Goal: Task Accomplishment & Management: Complete application form

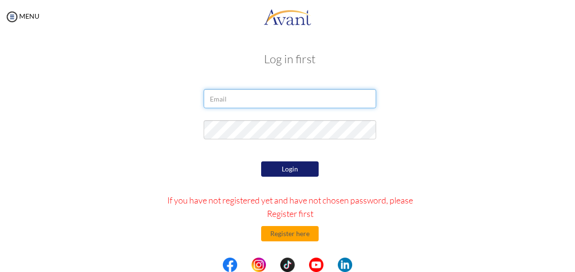
click at [231, 97] on input "email" at bounding box center [290, 98] width 173 height 19
type input "[EMAIL_ADDRESS][DOMAIN_NAME]"
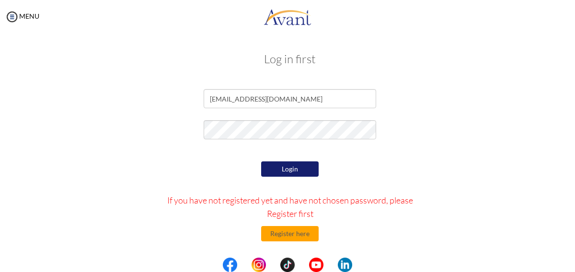
click at [287, 178] on div "Login If you have not registered yet and have not chosen password, please Regis…" at bounding box center [290, 249] width 280 height 180
click at [302, 173] on button "Login" at bounding box center [290, 169] width 58 height 15
click at [295, 238] on button "Register here" at bounding box center [290, 233] width 58 height 15
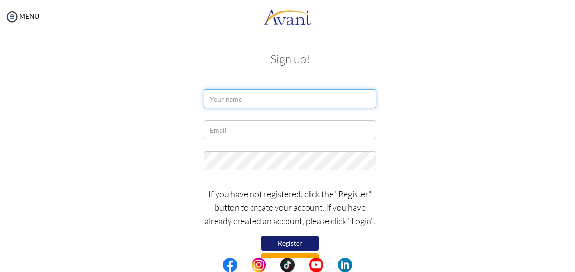
click at [271, 104] on input "text" at bounding box center [290, 98] width 173 height 19
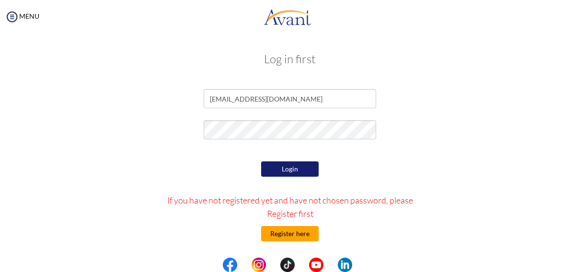
click at [289, 237] on button "Register here" at bounding box center [290, 233] width 58 height 15
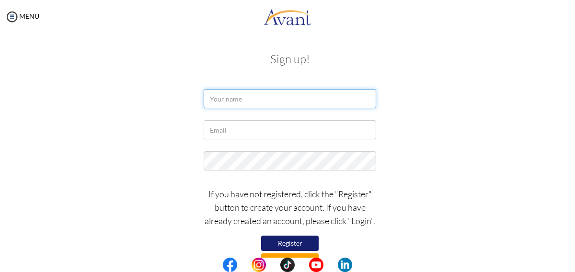
click at [242, 103] on input "text" at bounding box center [290, 98] width 173 height 19
type input "Grace"
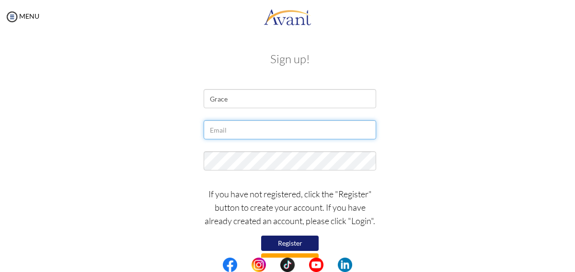
click at [233, 132] on input "text" at bounding box center [290, 129] width 173 height 19
type input "[EMAIL_ADDRESS][DOMAIN_NAME]"
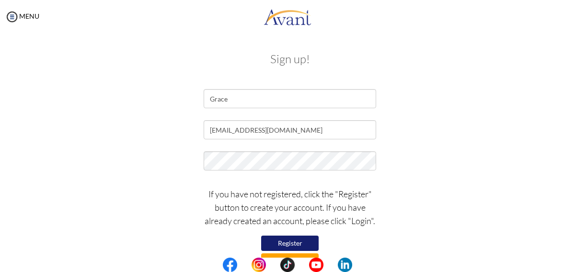
click at [300, 245] on button "Register" at bounding box center [290, 243] width 58 height 15
click at [478, 231] on div "If you have not registered, click the "Register" button to create your account.…" at bounding box center [290, 226] width 561 height 86
click at [285, 68] on div "Sign up! Grace graceimmeculate@gmail.com If you have not registered, click the …" at bounding box center [290, 159] width 561 height 233
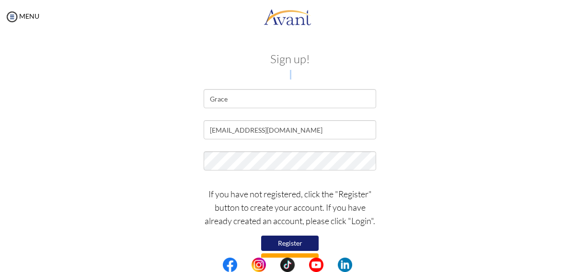
click at [285, 68] on div "Sign up! Grace graceimmeculate@gmail.com If you have not registered, click the …" at bounding box center [290, 159] width 561 height 233
click at [288, 61] on h3 "Sign up!" at bounding box center [290, 59] width 547 height 12
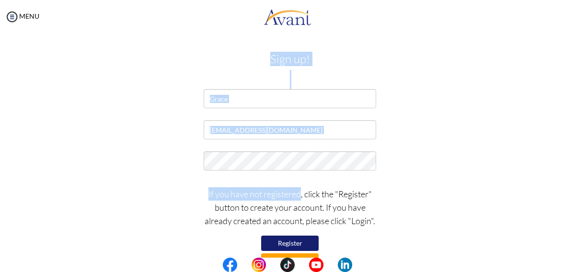
drag, startPoint x: 288, startPoint y: 61, endPoint x: 292, endPoint y: 188, distance: 127.6
click at [292, 188] on div "Sign up! Grace graceimmeculate@gmail.com If you have not registered, click the …" at bounding box center [290, 159] width 561 height 233
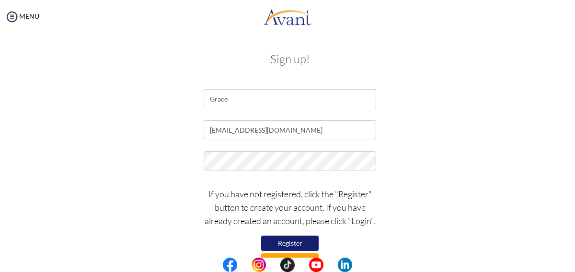
drag, startPoint x: 292, startPoint y: 188, endPoint x: 305, endPoint y: 231, distance: 44.3
click at [305, 231] on div "If you have not registered, click the "Register" button to create your account.…" at bounding box center [290, 226] width 187 height 86
drag, startPoint x: 305, startPoint y: 231, endPoint x: 300, endPoint y: 257, distance: 26.3
click at [300, 257] on div "If you have not registered, click the "Register" button to create your account.…" at bounding box center [290, 226] width 187 height 86
click at [299, 257] on button "Log in" at bounding box center [290, 261] width 58 height 15
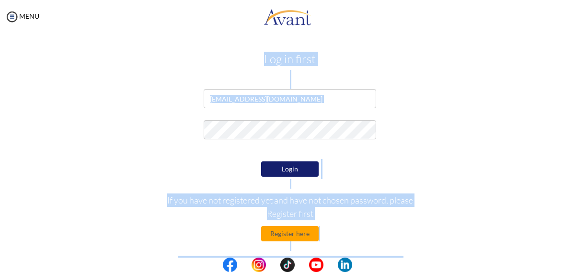
click at [272, 177] on button "Login" at bounding box center [290, 169] width 58 height 15
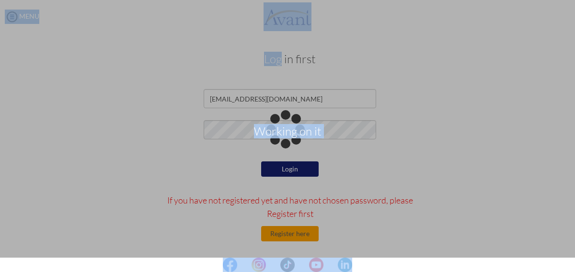
click at [281, 143] on div "Working on it" at bounding box center [287, 135] width 13 height 13
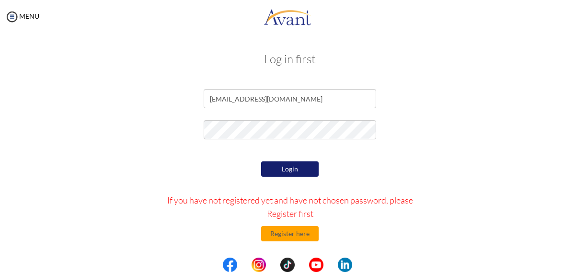
click at [423, 191] on div "Login If you have not registered yet and have not chosen password, please Regis…" at bounding box center [290, 249] width 280 height 180
click at [571, 268] on center at bounding box center [287, 265] width 575 height 14
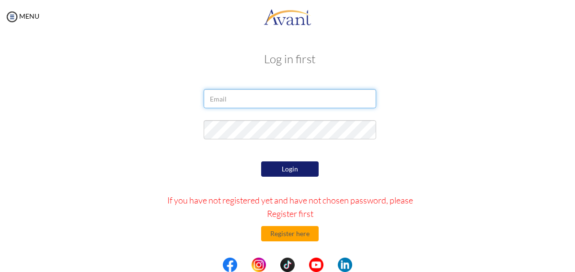
click at [241, 102] on input "email" at bounding box center [290, 98] width 173 height 19
type input "[EMAIL_ADDRESS][DOMAIN_NAME]"
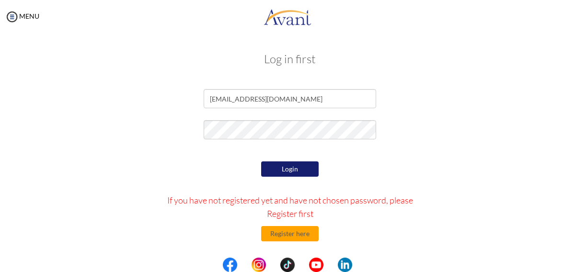
click at [273, 168] on button "Login" at bounding box center [290, 169] width 58 height 15
click at [0, 0] on div at bounding box center [0, 0] width 0 height 0
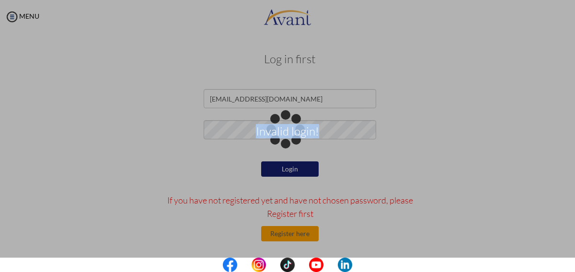
click at [281, 143] on div "Invalid login!" at bounding box center [287, 135] width 13 height 13
